Goal: Information Seeking & Learning: Learn about a topic

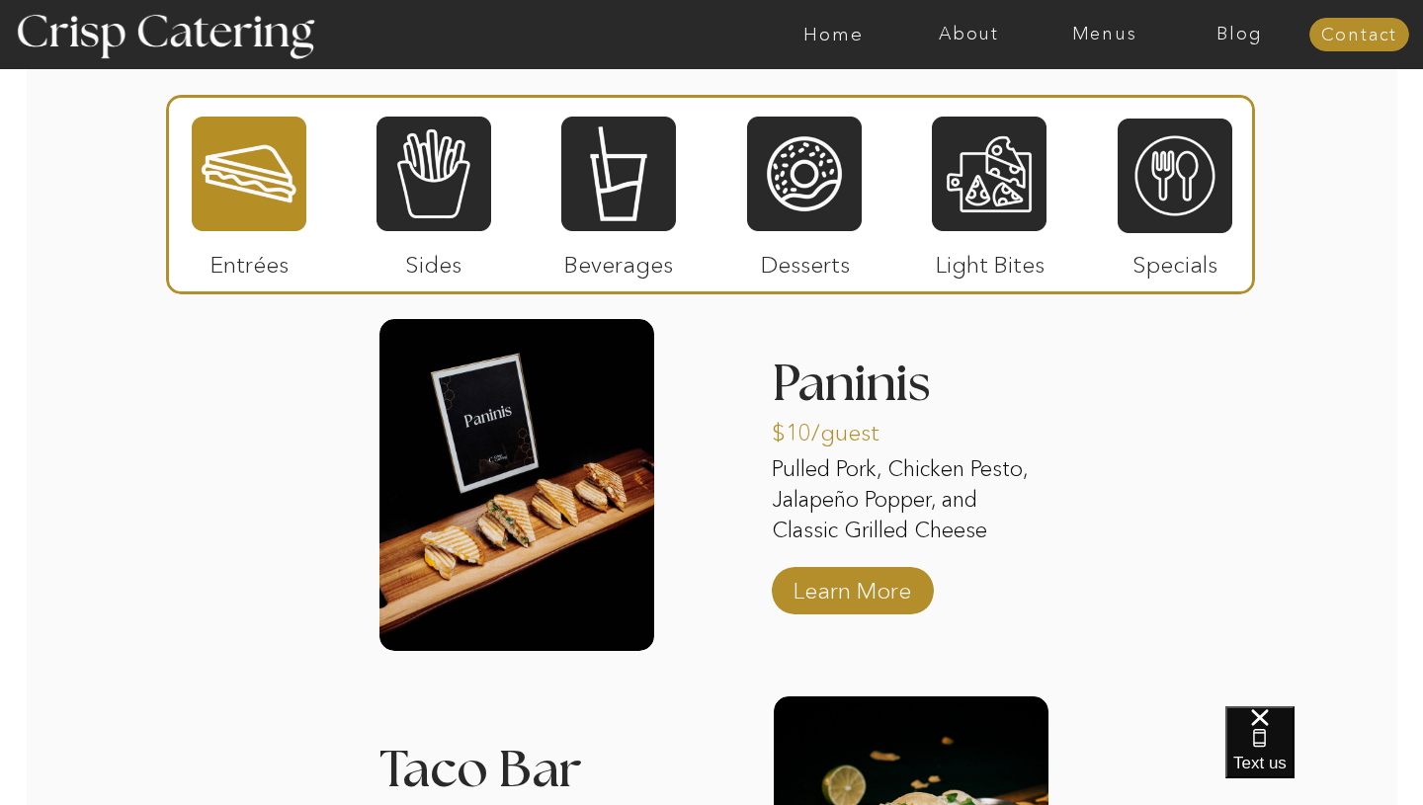
scroll to position [1912, 0]
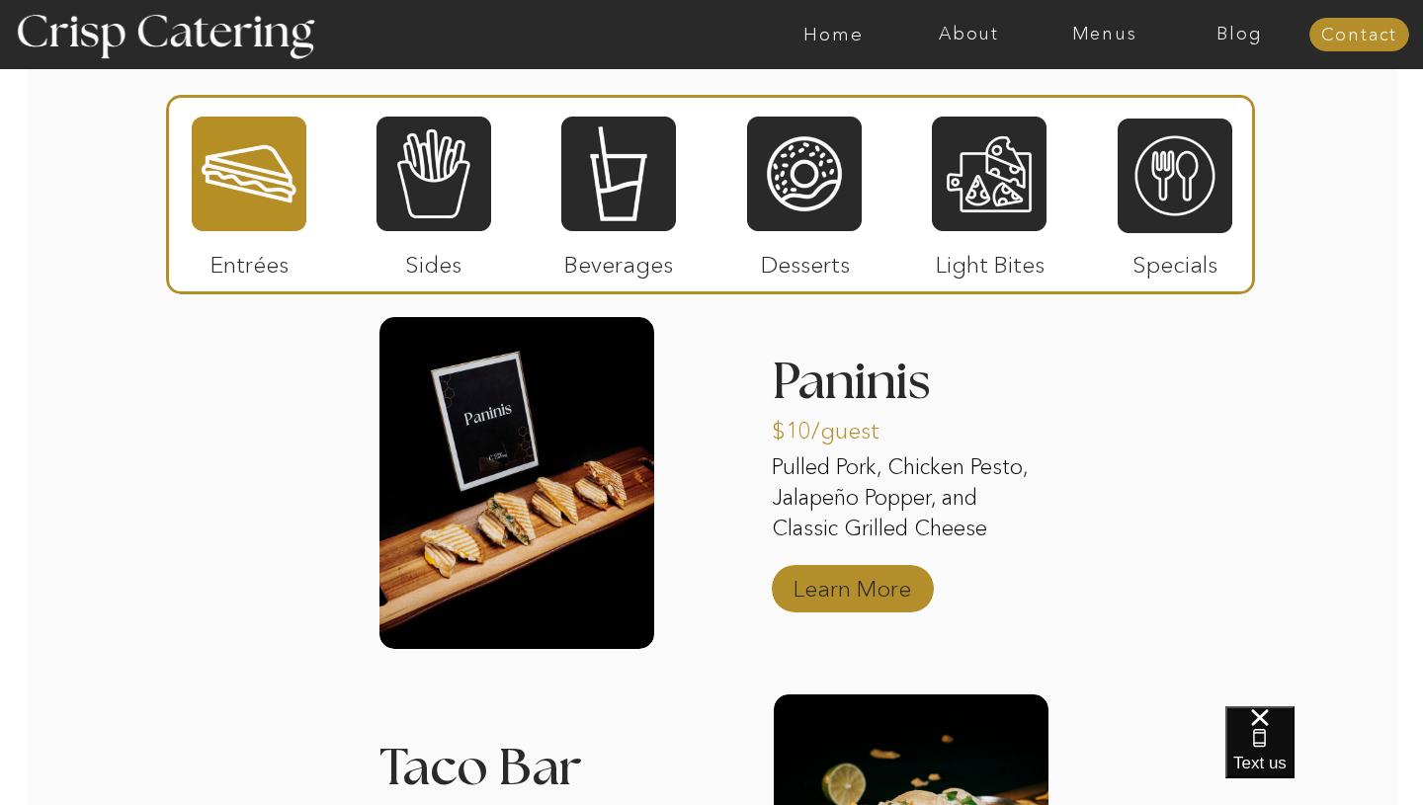
click at [842, 595] on p "Learn More" at bounding box center [852, 583] width 131 height 57
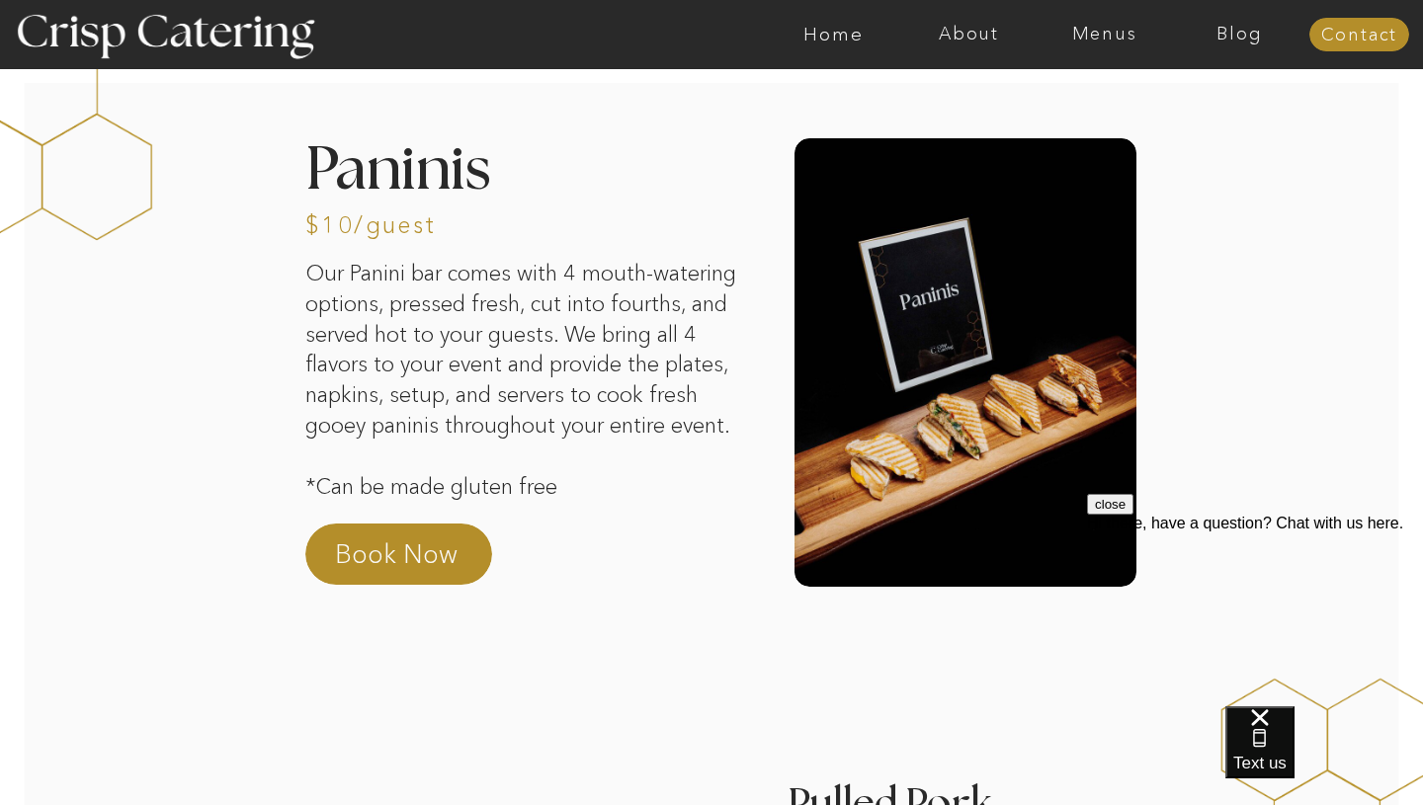
click at [1133, 515] on button "close" at bounding box center [1110, 504] width 46 height 21
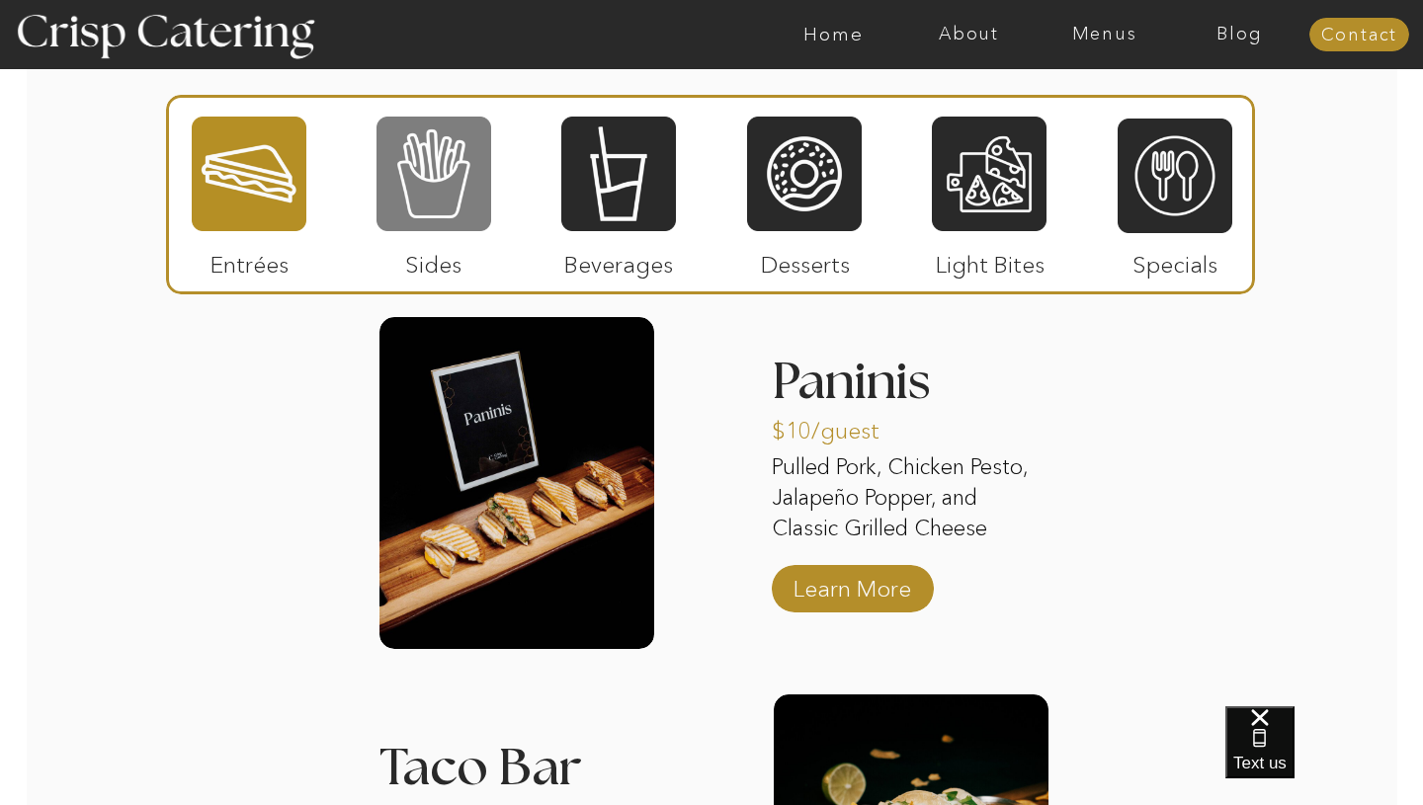
click at [428, 192] on div at bounding box center [433, 174] width 115 height 119
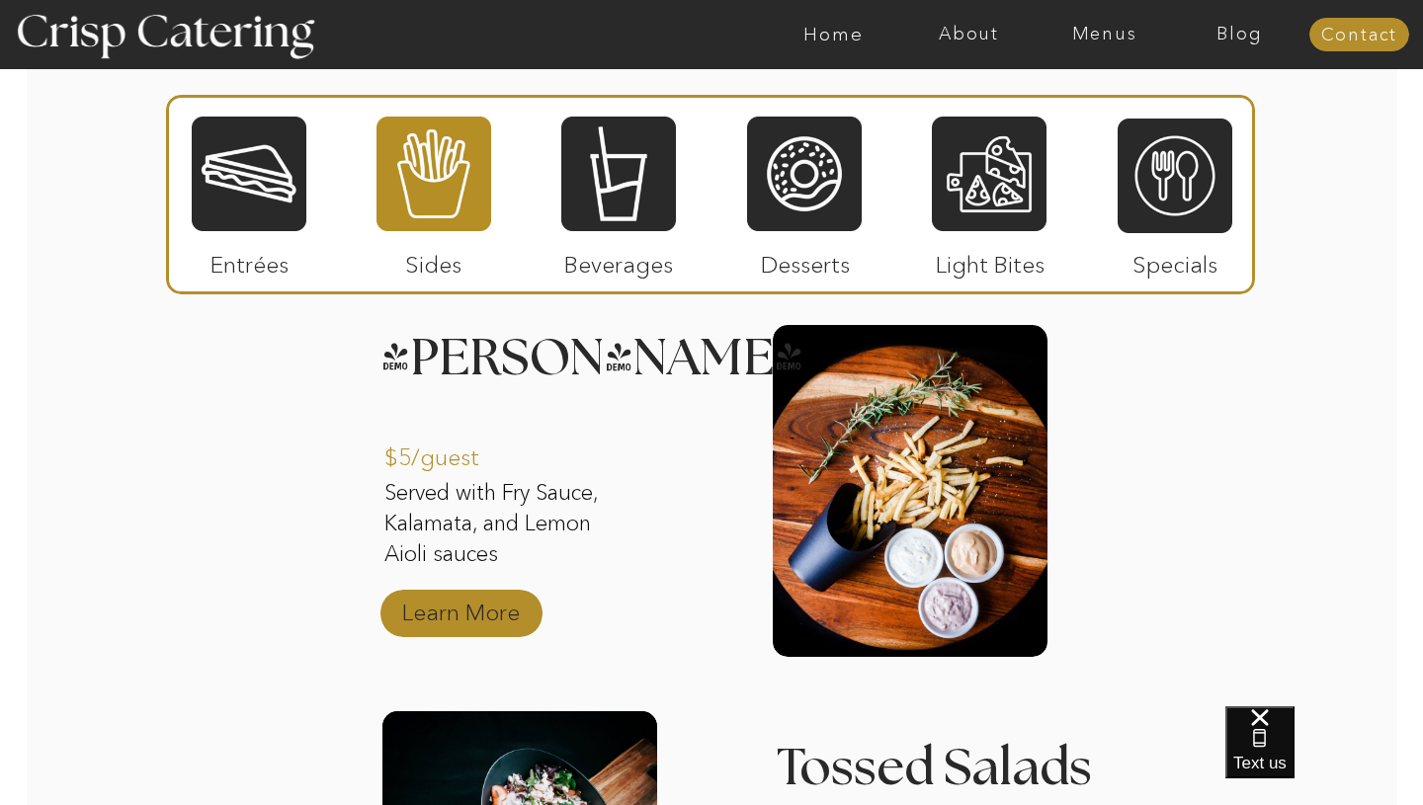
click at [498, 624] on p "Learn More" at bounding box center [460, 607] width 131 height 57
